Goal: Task Accomplishment & Management: Use online tool/utility

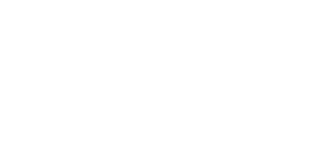
click at [211, 141] on icon "button" at bounding box center [210, 142] width 3 height 3
click at [124, 64] on input "text" at bounding box center [123, 64] width 1 height 5
click at [159, 80] on button "Clock Off" at bounding box center [145, 80] width 28 height 8
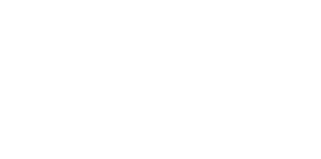
click at [159, 77] on button "Clock Off" at bounding box center [145, 80] width 28 height 8
click at [46, 71] on div "Tracking" at bounding box center [40, 69] width 14 height 5
click at [201, 28] on button "Close" at bounding box center [259, 28] width 18 height 8
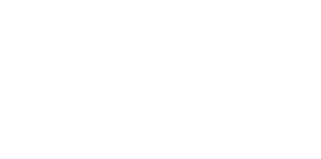
scroll to position [114, 0]
click at [67, 73] on button "Tracking" at bounding box center [43, 69] width 48 height 13
click at [201, 31] on button "Close" at bounding box center [259, 28] width 18 height 8
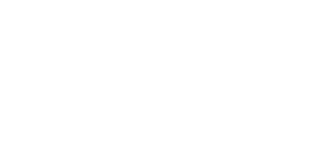
click at [67, 71] on button "Tracking" at bounding box center [43, 69] width 48 height 13
